Goal: Obtain resource: Obtain resource

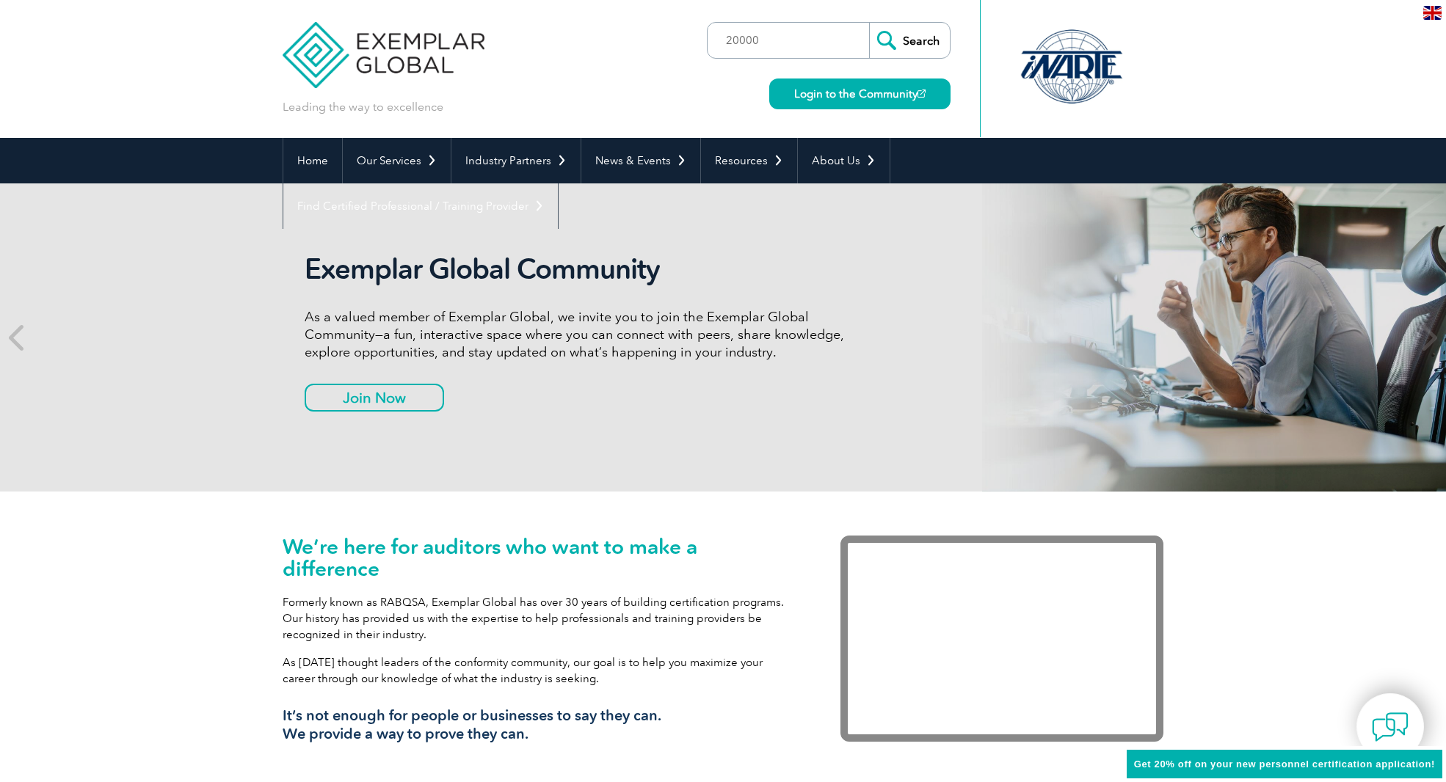
type input "20000"
click at [869, 23] on input "Search" at bounding box center [909, 40] width 81 height 35
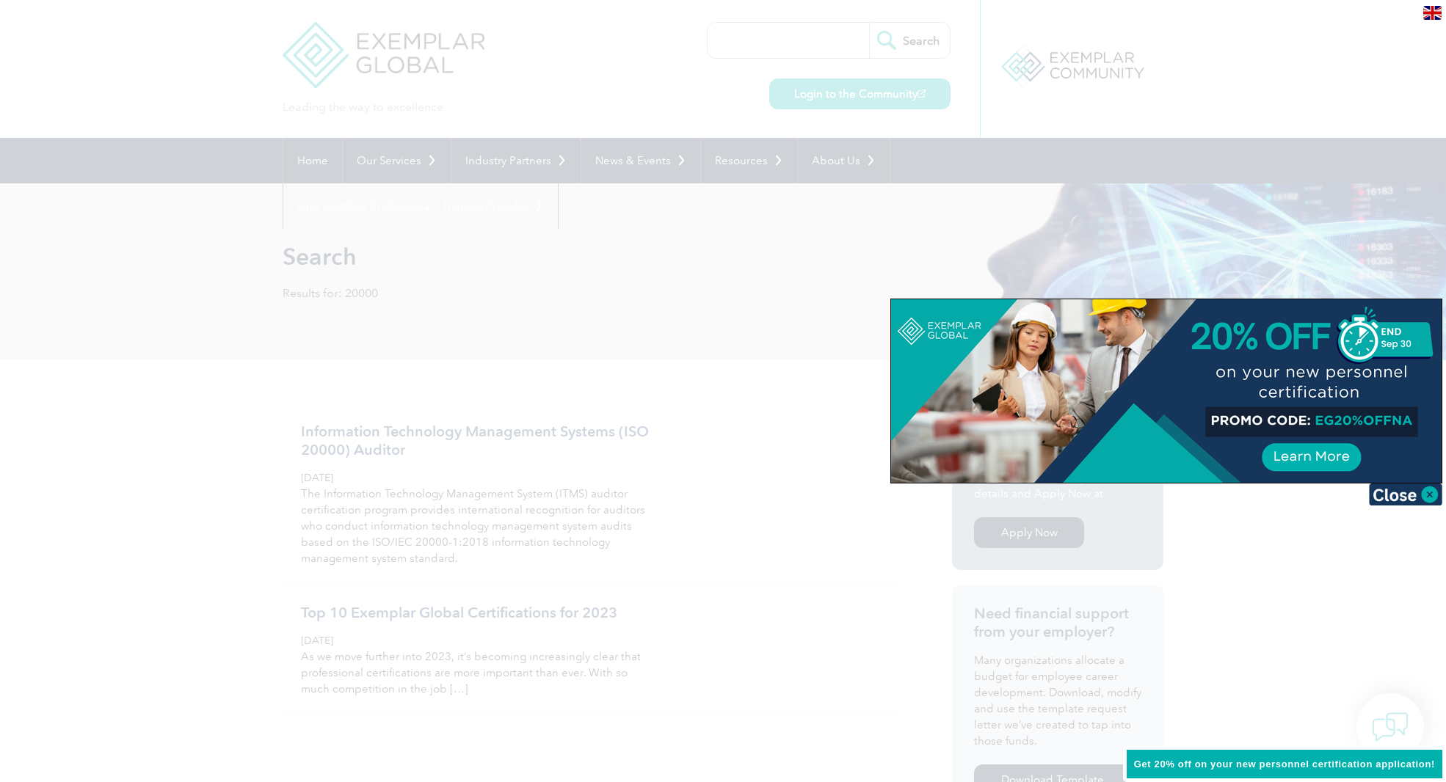
click at [1424, 495] on img at bounding box center [1405, 495] width 73 height 22
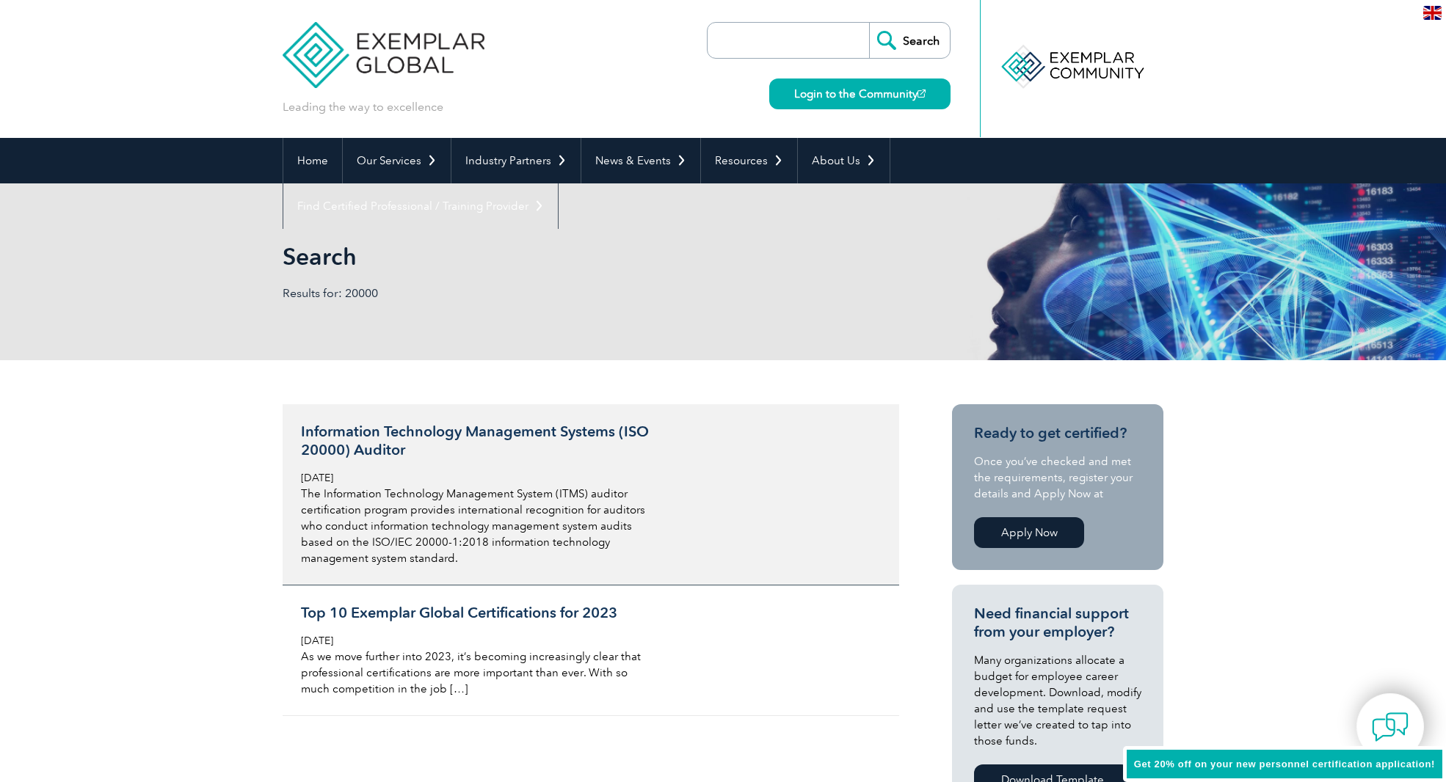
click at [466, 433] on h3 "Information Technology Management Systems (ISO 20000) Auditor" at bounding box center [475, 441] width 348 height 37
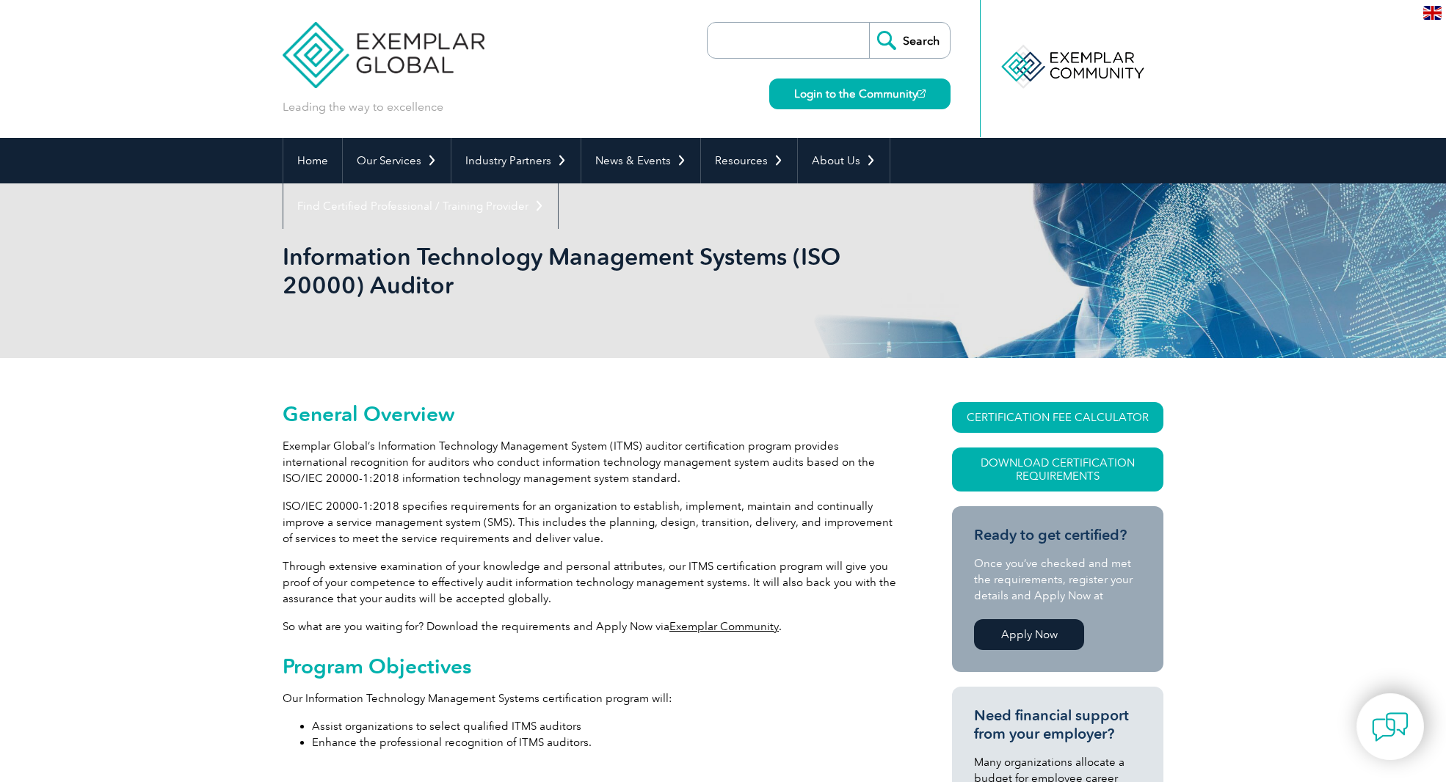
click at [784, 37] on input "search" at bounding box center [792, 40] width 154 height 35
type input "13845"
click at [869, 23] on input "Search" at bounding box center [909, 40] width 81 height 35
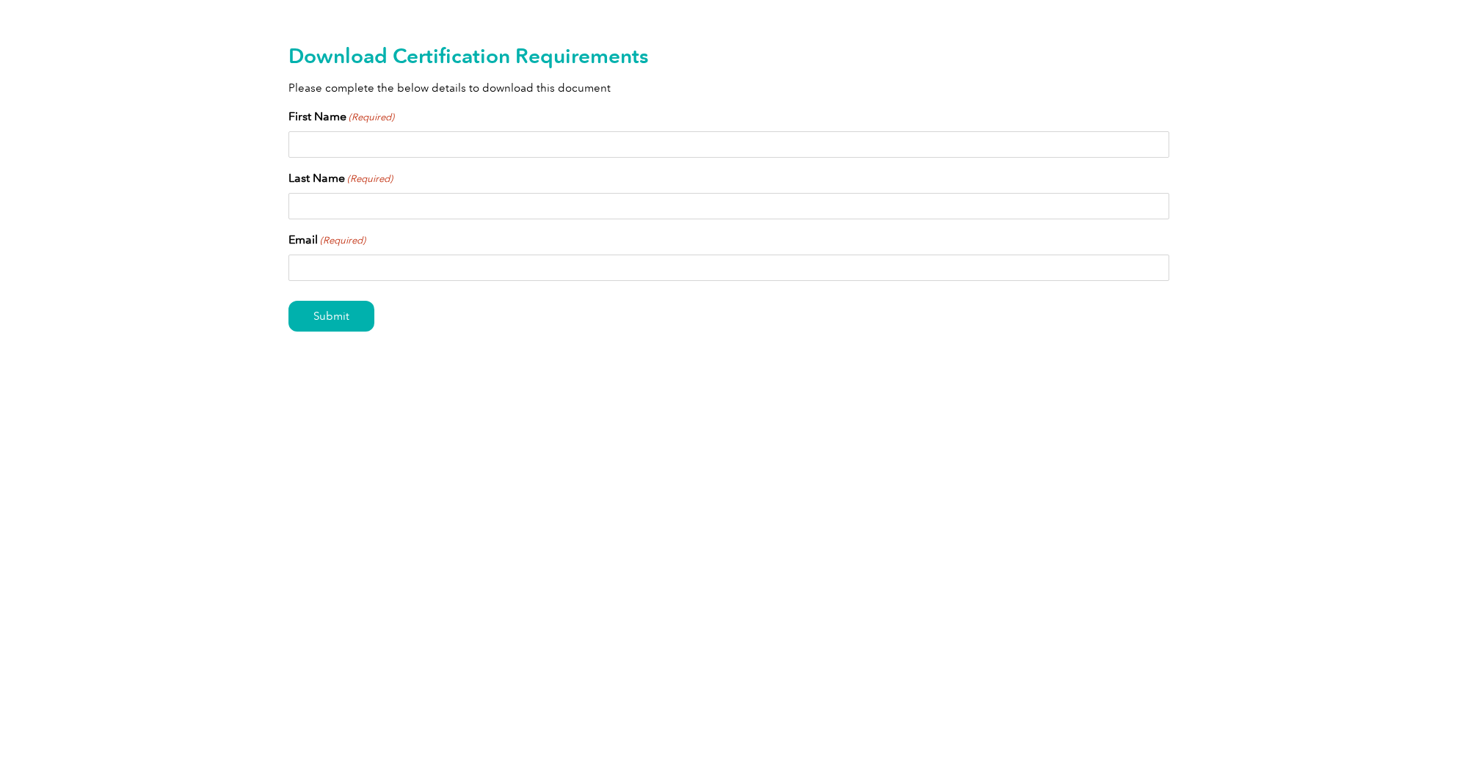
click at [329, 142] on input "First Name (Required)" at bounding box center [728, 144] width 881 height 26
type input "Oksana"
type input "[PERSON_NAME]"
click at [415, 277] on input "oksana@itineri.world" at bounding box center [728, 268] width 881 height 26
drag, startPoint x: 344, startPoint y: 270, endPoint x: 503, endPoint y: 244, distance: 160.7
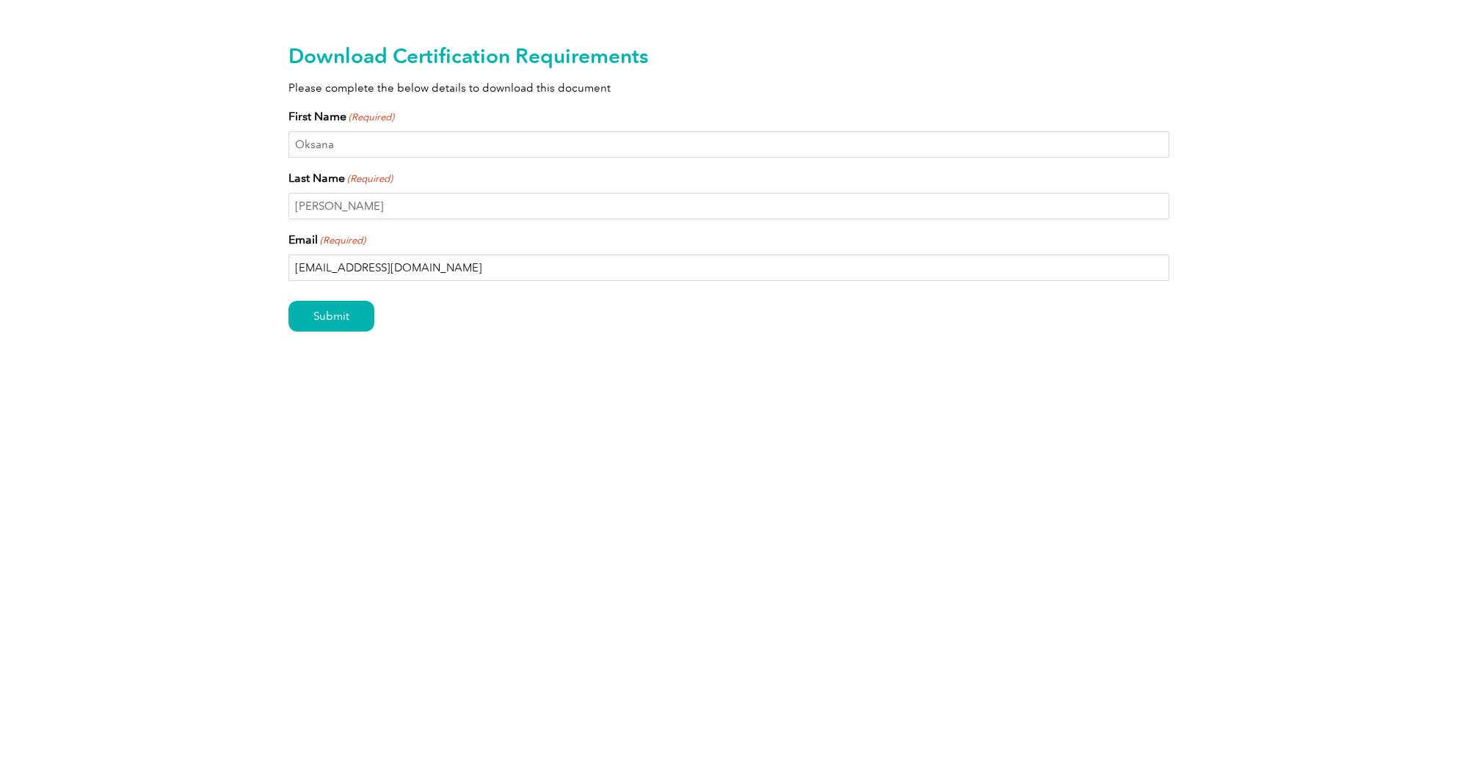
click at [495, 276] on input "oksana@itineri.world" at bounding box center [728, 268] width 881 height 26
type input "oksana@q-excel.com"
click at [321, 314] on input "Submit" at bounding box center [331, 316] width 86 height 31
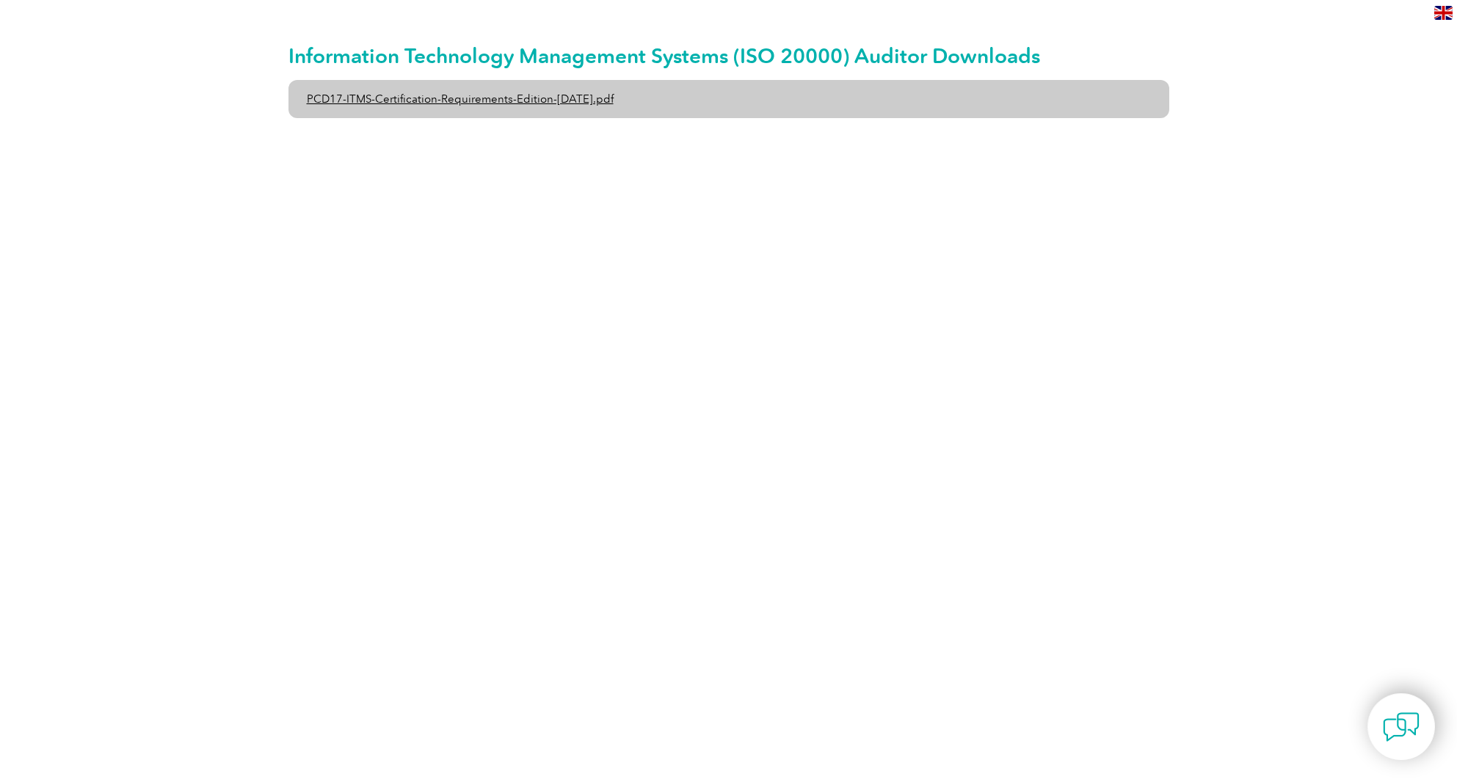
click at [489, 96] on link "PCD17-ITMS-Certification-Requirements-Edition-2-April-2022.pdf" at bounding box center [728, 99] width 881 height 38
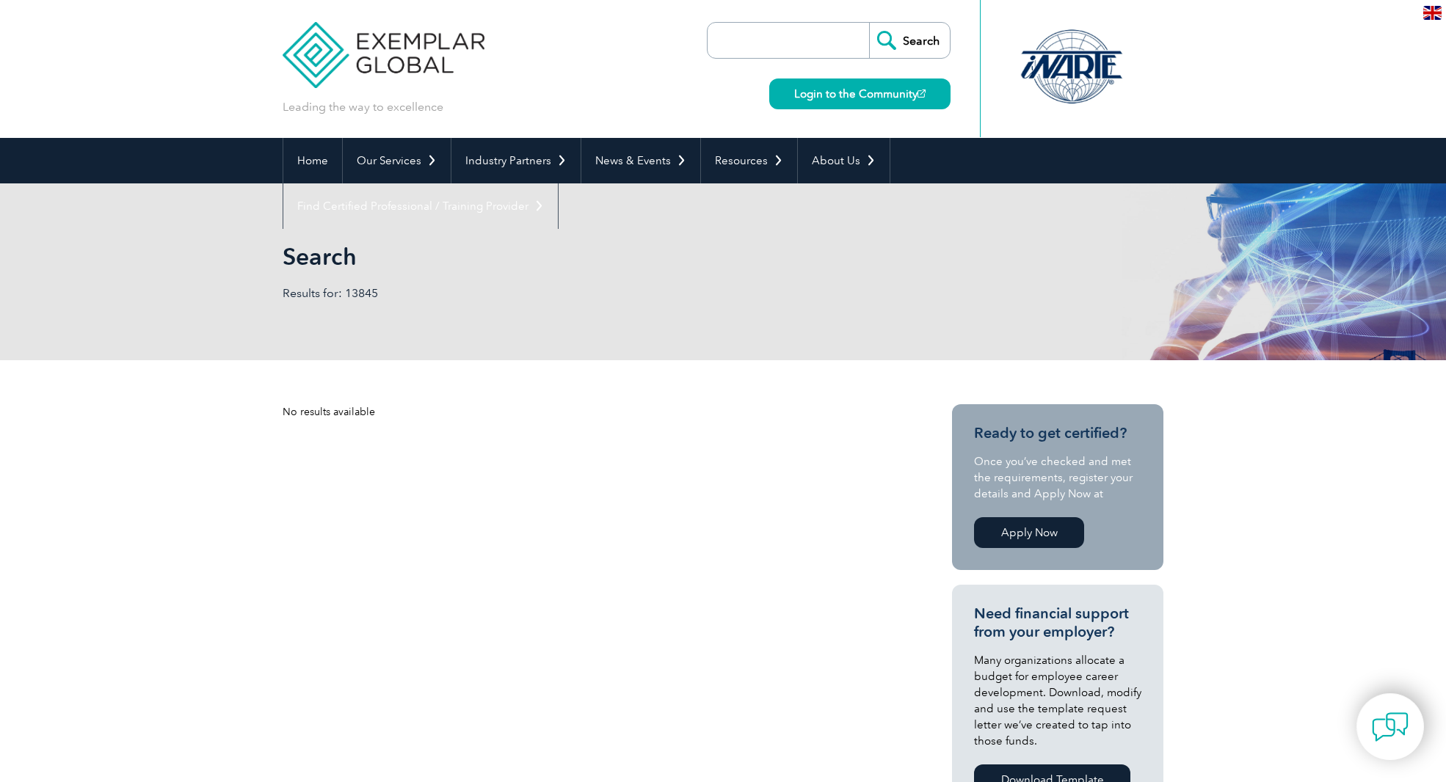
click at [386, 65] on img at bounding box center [384, 44] width 202 height 88
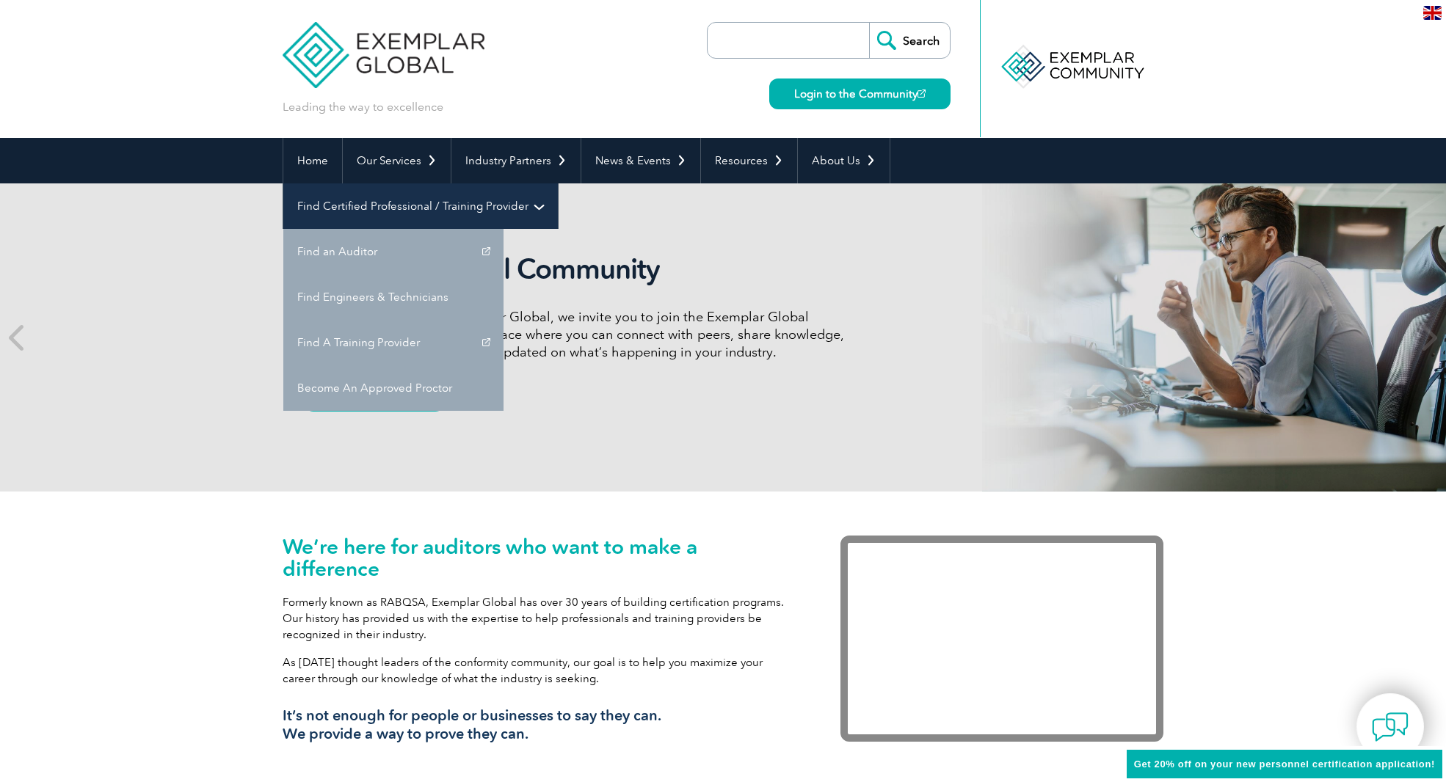
click at [558, 183] on link "Find Certified Professional / Training Provider" at bounding box center [420, 205] width 274 height 45
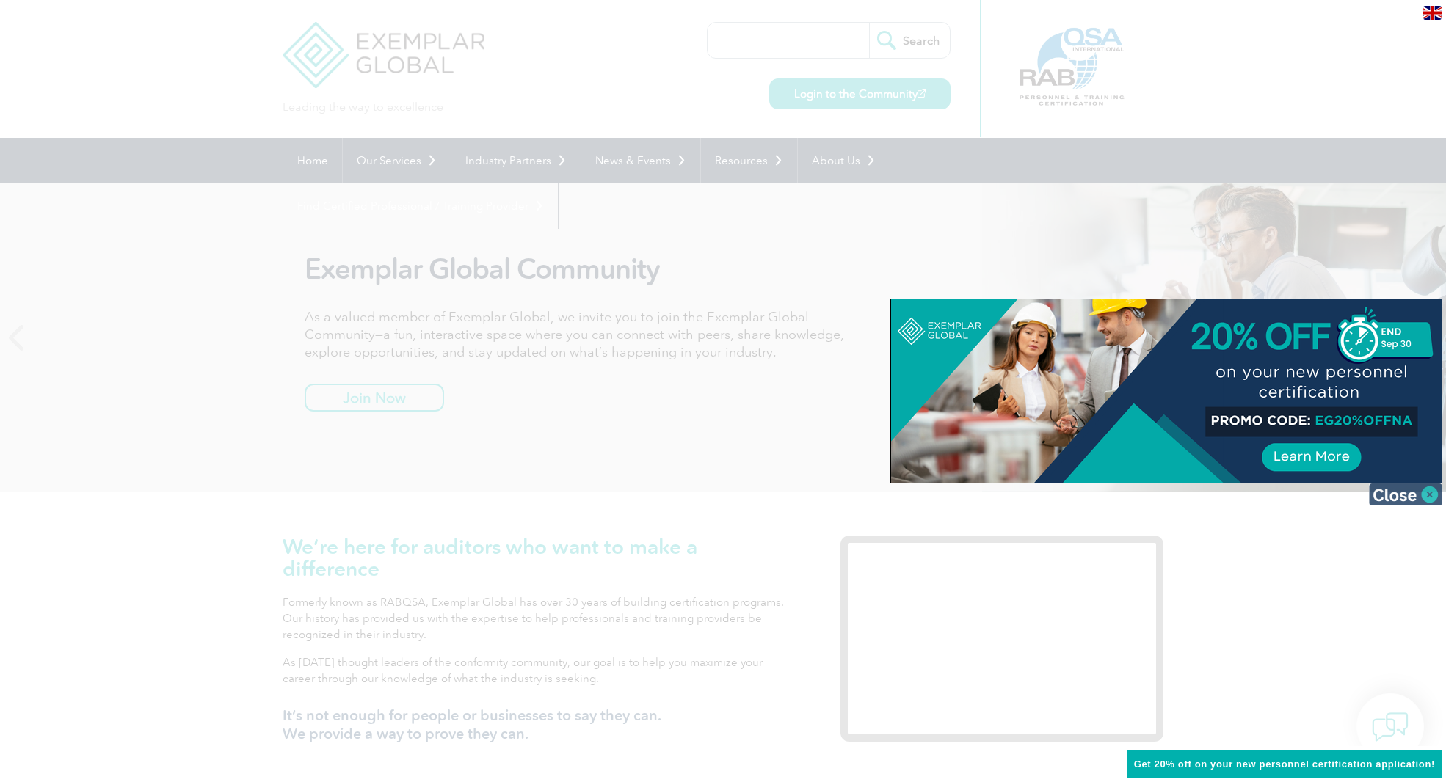
click at [1429, 499] on img at bounding box center [1405, 495] width 73 height 22
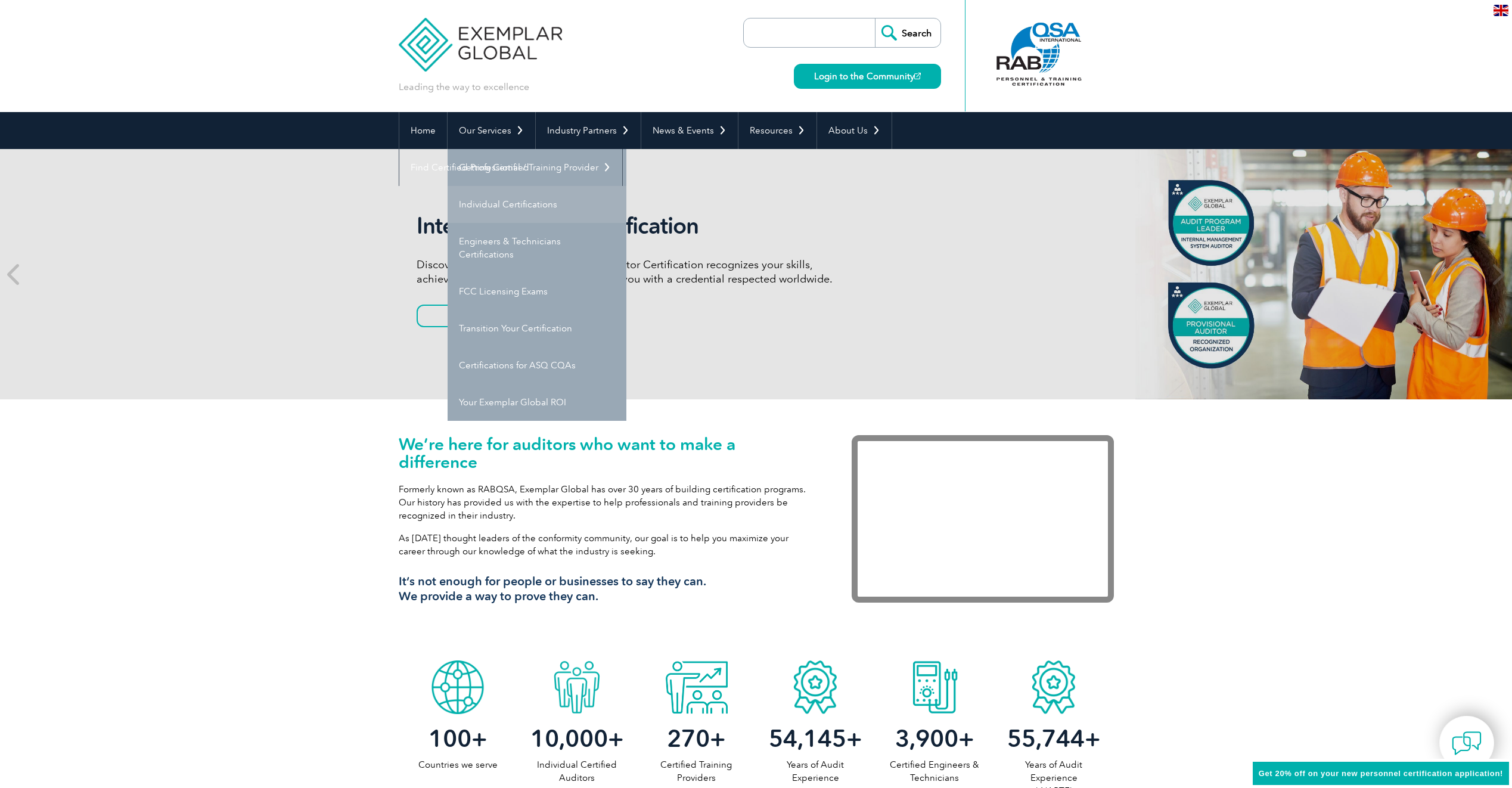
click at [501, 201] on link "Individual Certifications" at bounding box center [537, 204] width 179 height 37
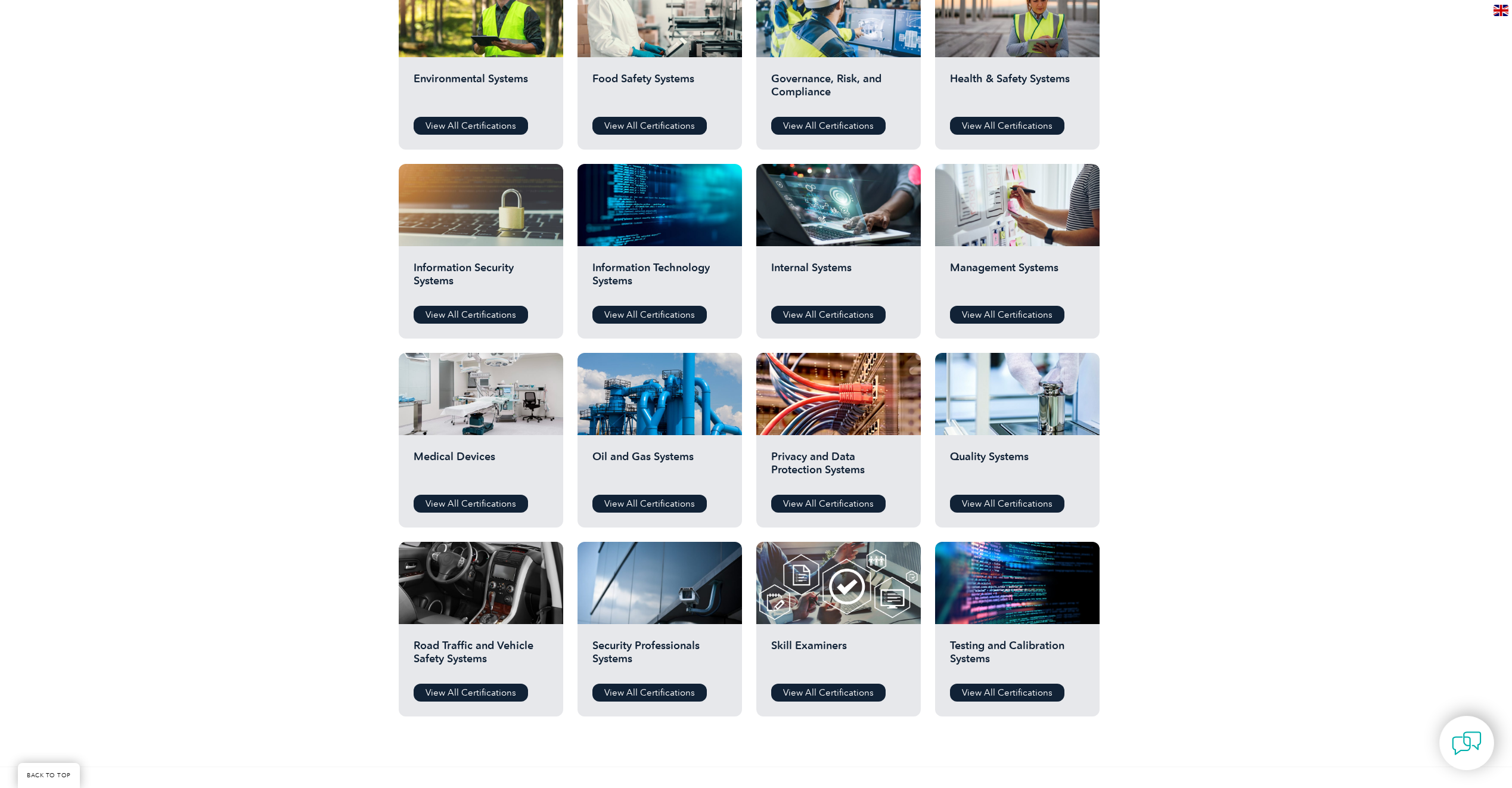
scroll to position [636, 0]
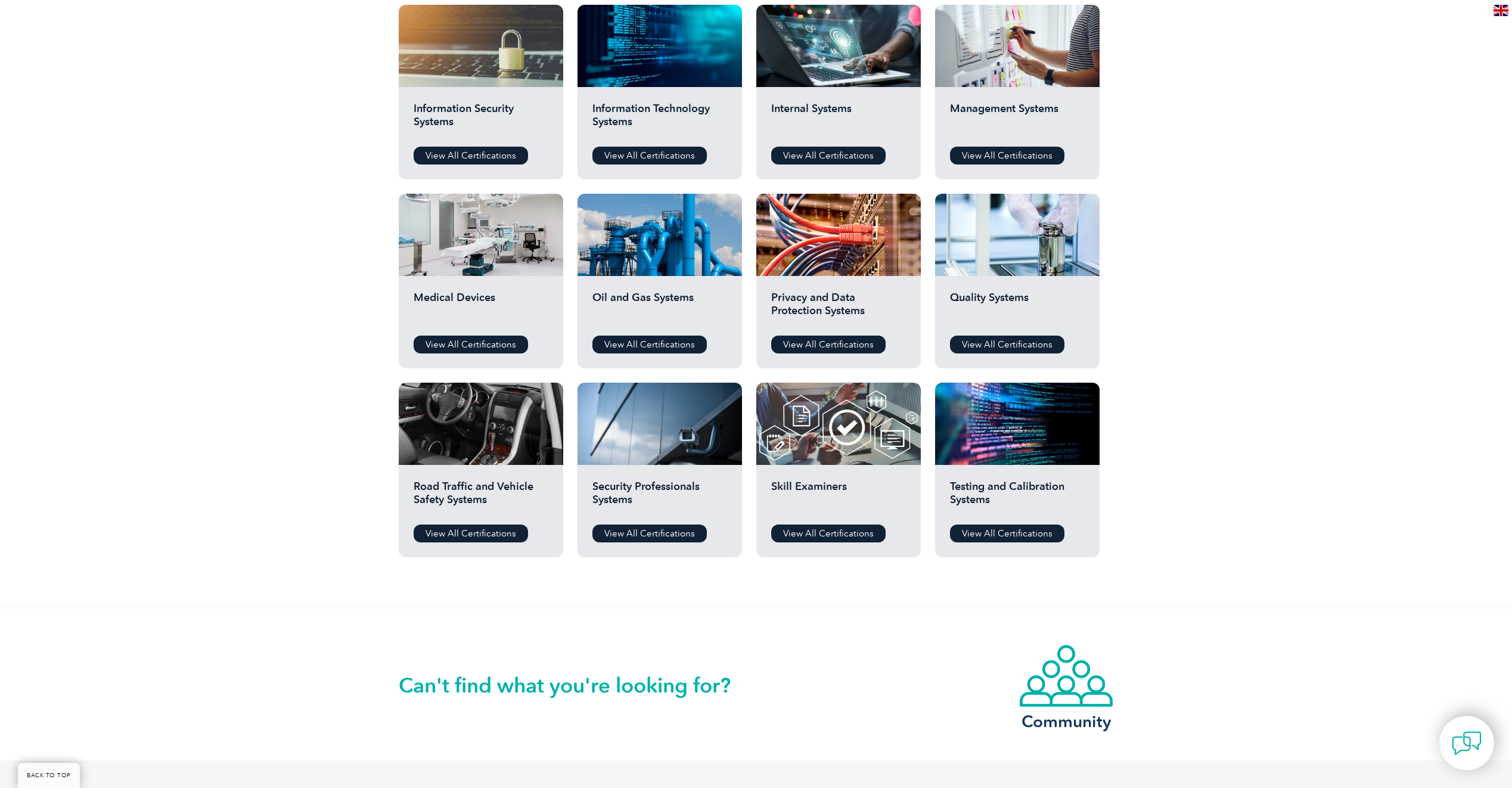
click at [1017, 333] on div "Quality Systems View All Certifications" at bounding box center [1017, 323] width 165 height 93
click at [1014, 340] on link "View All Certifications" at bounding box center [1007, 344] width 114 height 18
click at [487, 344] on link "View All Certifications" at bounding box center [470, 344] width 114 height 18
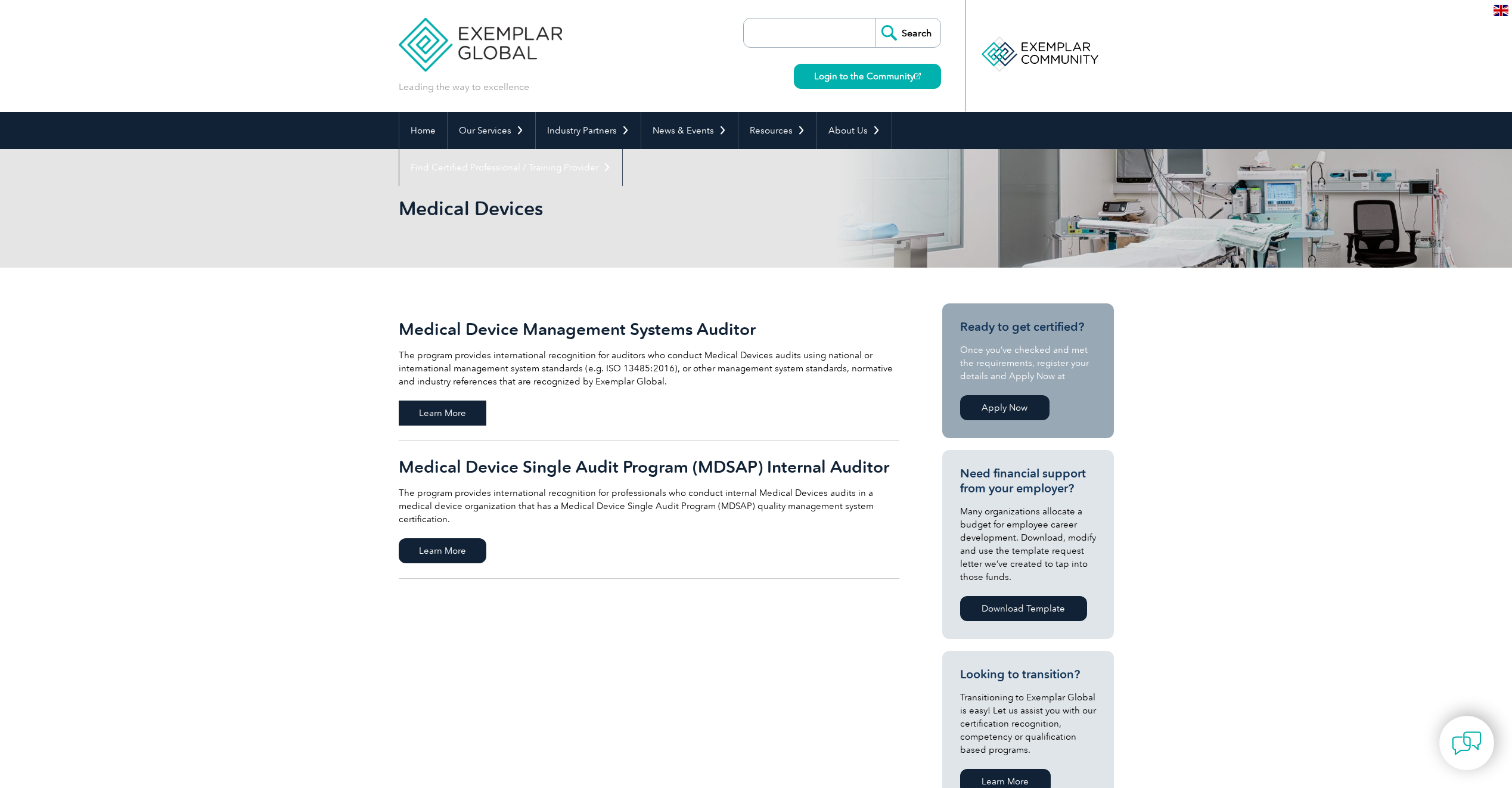
click at [438, 408] on span "Learn More" at bounding box center [443, 413] width 88 height 25
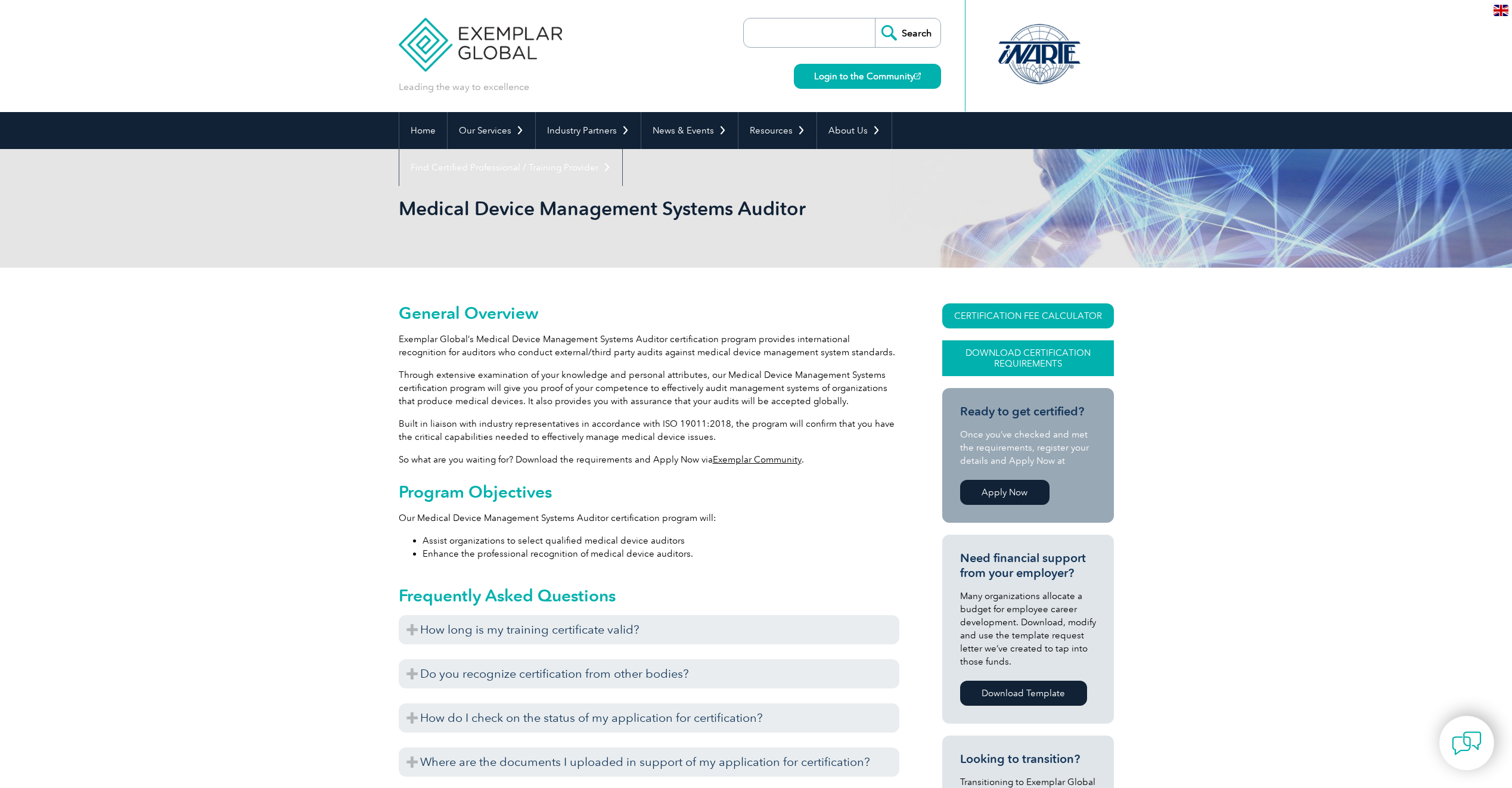
click at [1002, 356] on link "Download Certification Requirements" at bounding box center [1027, 358] width 171 height 36
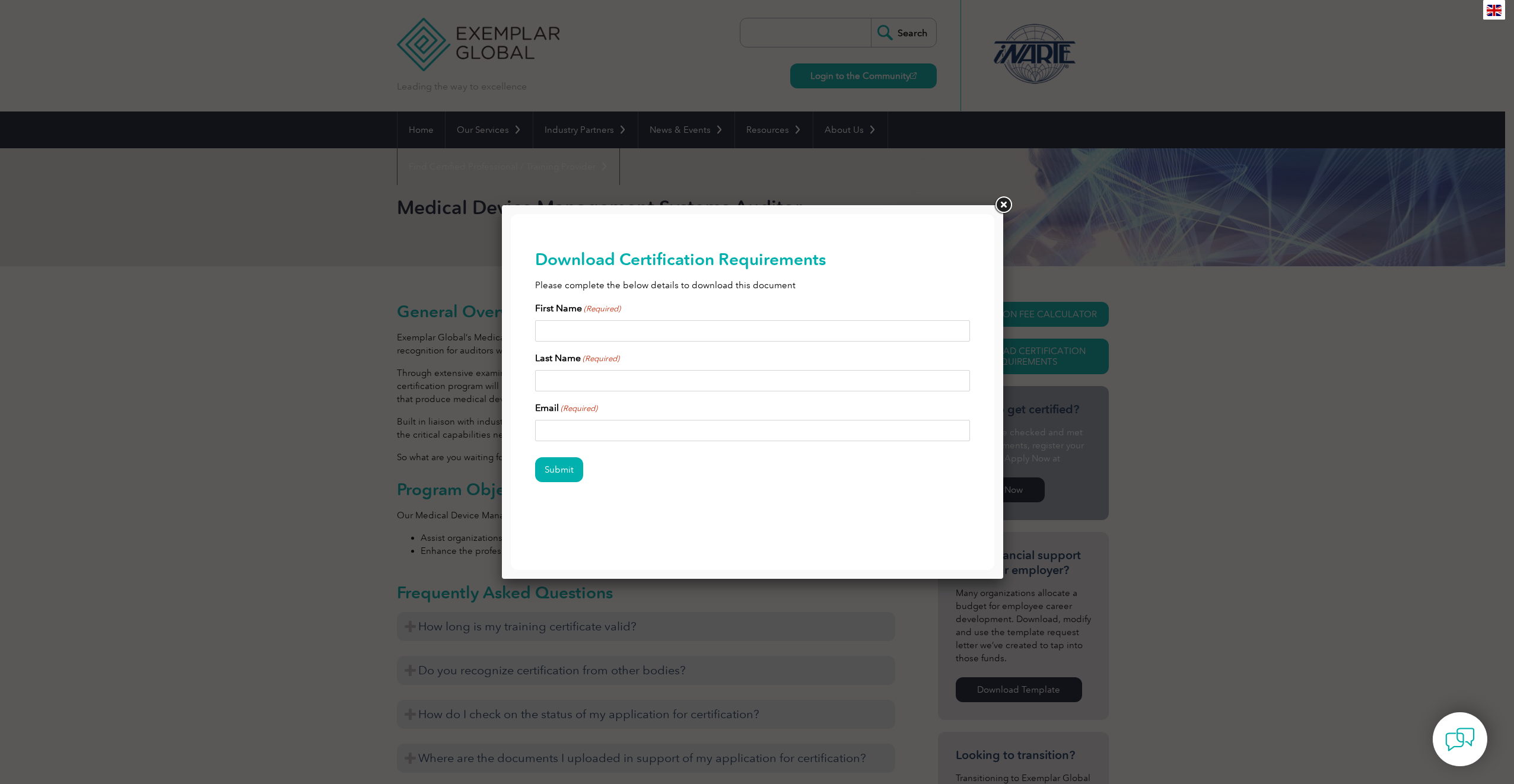
click at [617, 331] on input "First Name (Required)" at bounding box center [753, 331] width 436 height 21
type input "Oksana"
type input "Goncharov"
type input "oksana@q-excel.com"
click at [555, 477] on input "Submit" at bounding box center [559, 470] width 48 height 25
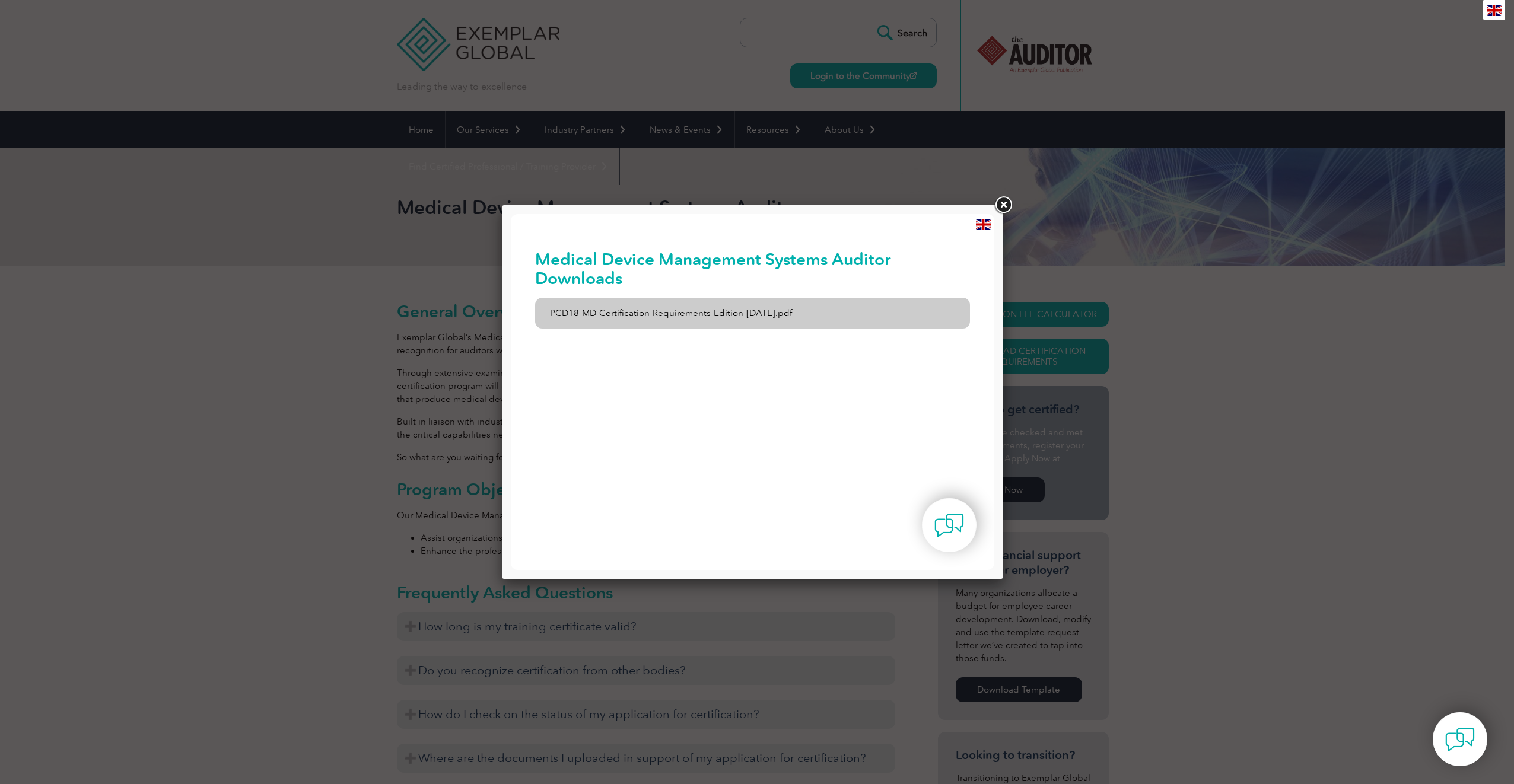
click at [638, 316] on link "PCD18-MD-Certification-Requirements-Edition-1-June-2020.pdf" at bounding box center [753, 313] width 436 height 31
click at [1006, 205] on link at bounding box center [1003, 205] width 21 height 21
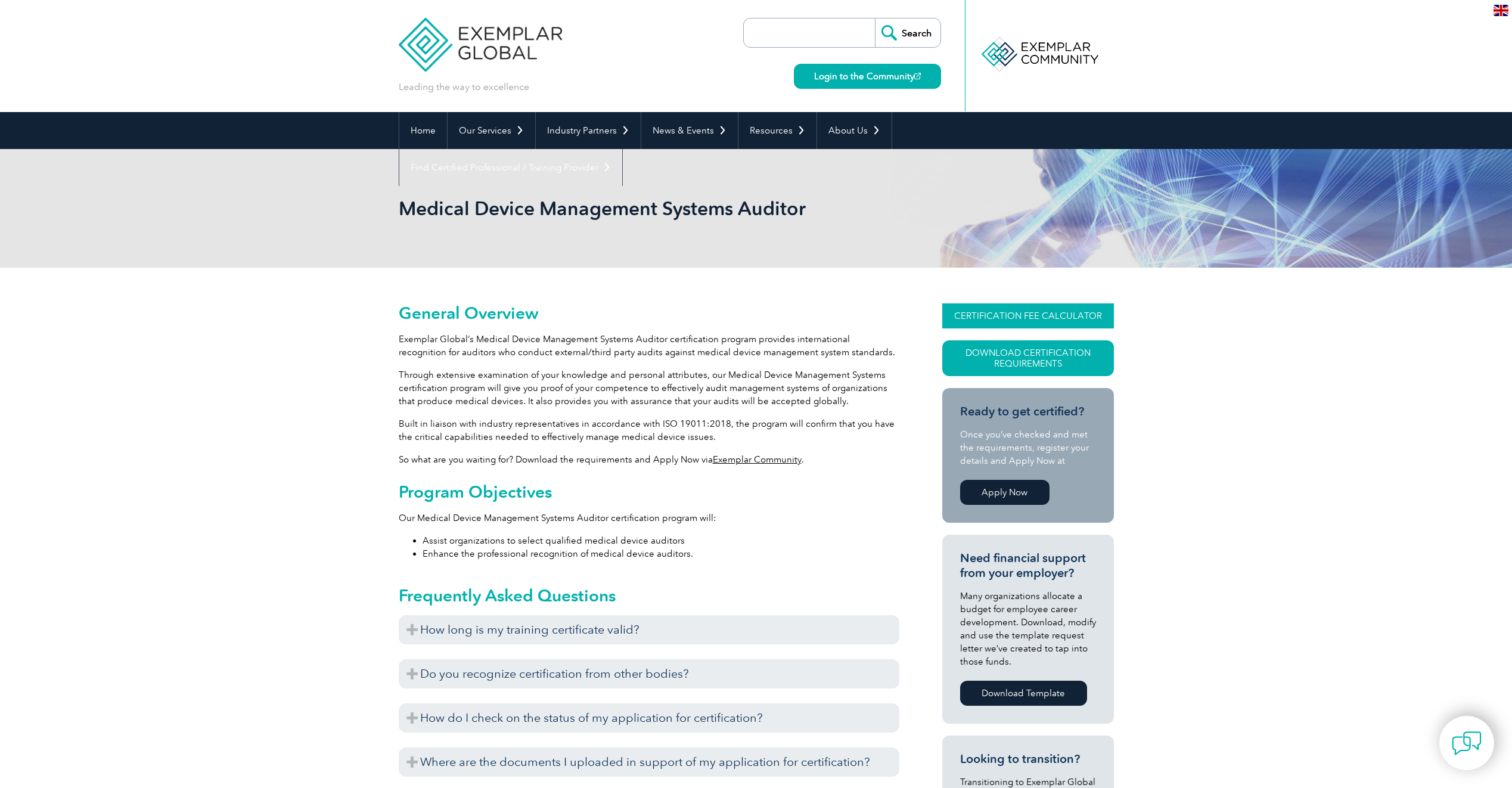
click at [1033, 315] on link "CERTIFICATION FEE CALCULATOR" at bounding box center [1027, 315] width 171 height 25
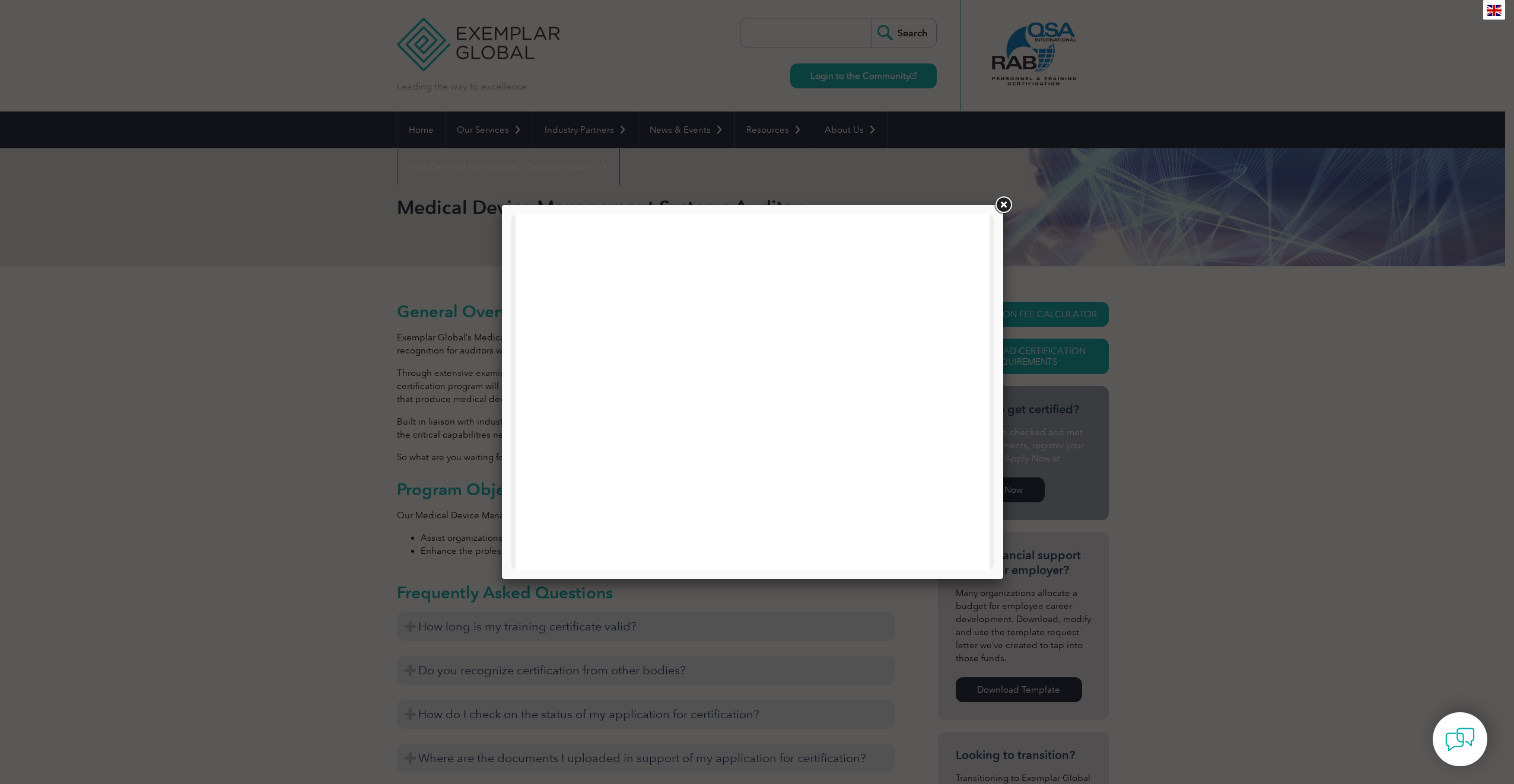
click at [1002, 197] on link at bounding box center [1003, 205] width 21 height 21
